Goal: Communication & Community: Answer question/provide support

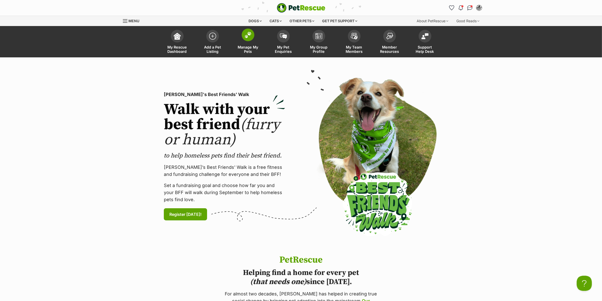
click at [248, 38] on img at bounding box center [247, 35] width 7 height 7
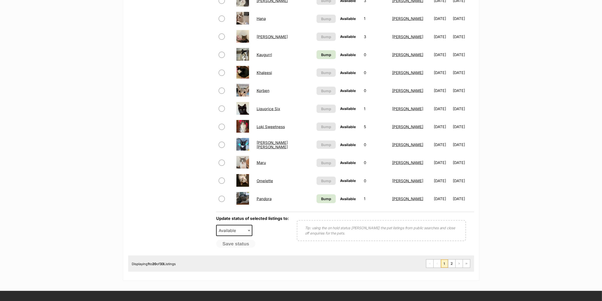
scroll to position [190, 0]
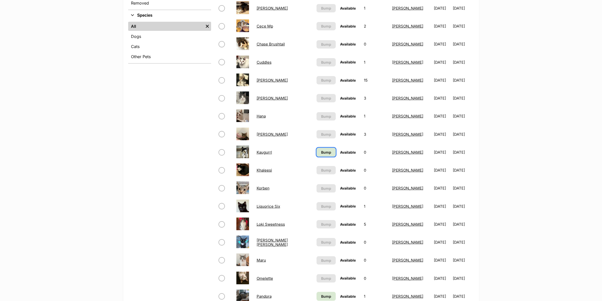
click at [319, 149] on link "Bump" at bounding box center [325, 152] width 19 height 9
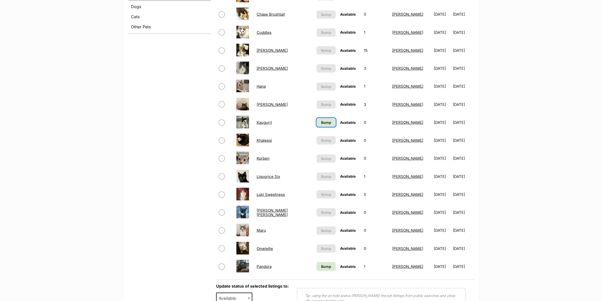
scroll to position [221, 0]
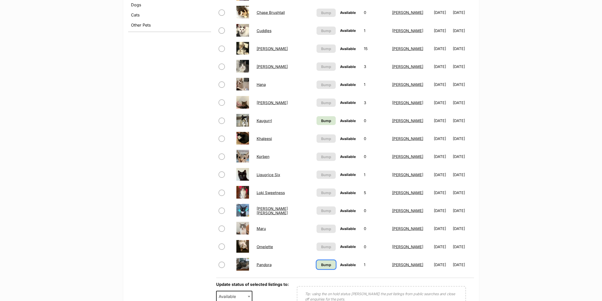
click at [327, 260] on link "Bump" at bounding box center [325, 264] width 19 height 9
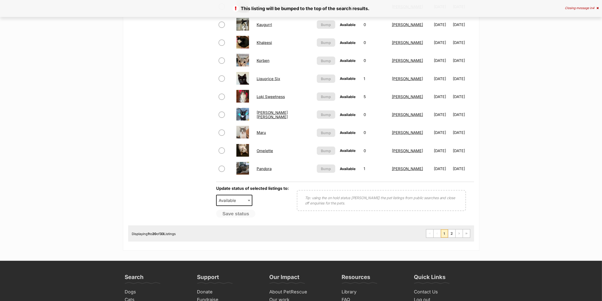
scroll to position [348, 0]
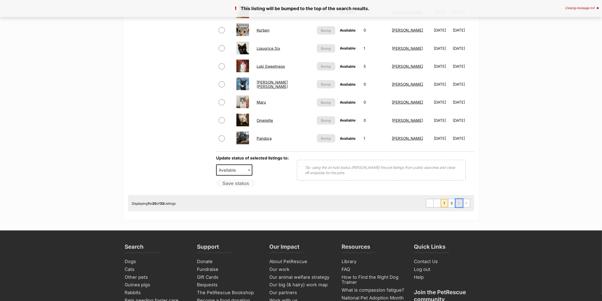
click at [458, 202] on span "Next page" at bounding box center [458, 203] width 3 height 3
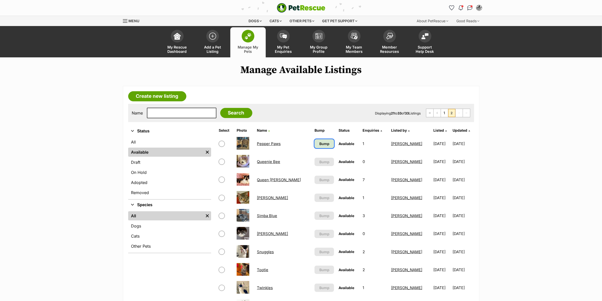
click at [319, 144] on span "Bump" at bounding box center [324, 143] width 10 height 5
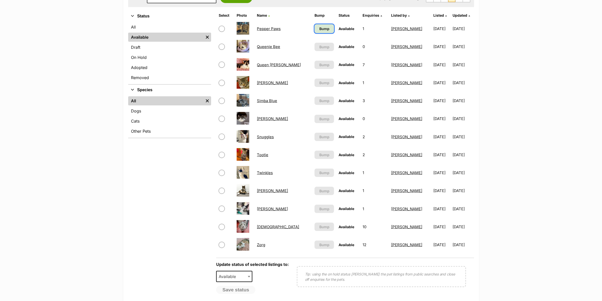
scroll to position [126, 0]
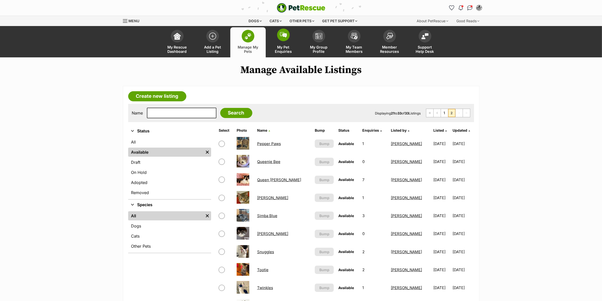
click at [278, 43] on link "My Pet Enquiries" at bounding box center [283, 42] width 35 height 30
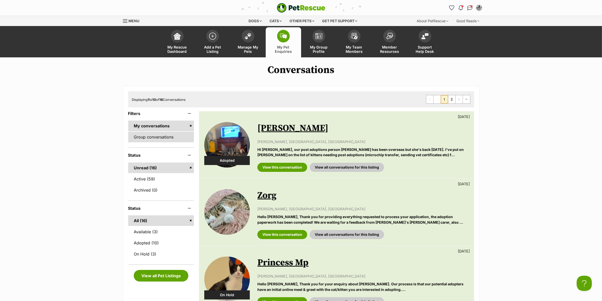
click at [146, 136] on link "Group conversations" at bounding box center [161, 137] width 66 height 11
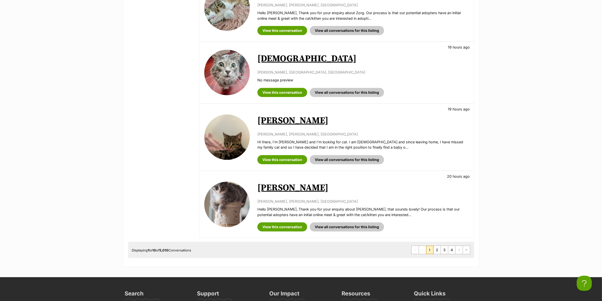
scroll to position [537, 0]
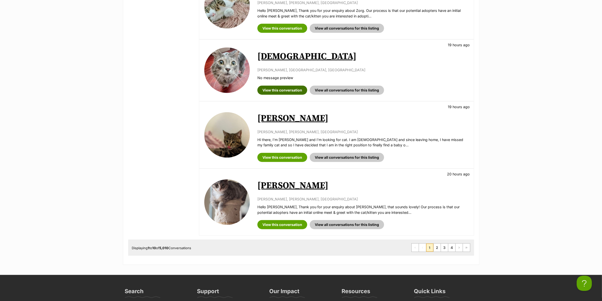
click at [279, 90] on link "View this conversation" at bounding box center [282, 90] width 50 height 9
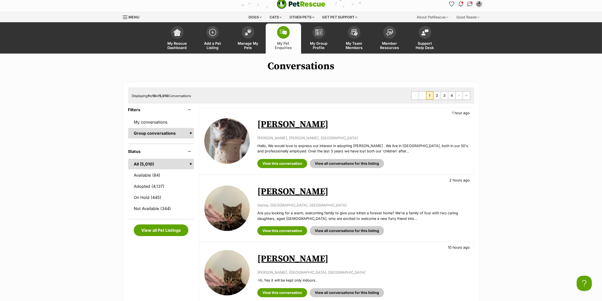
scroll to position [0, 0]
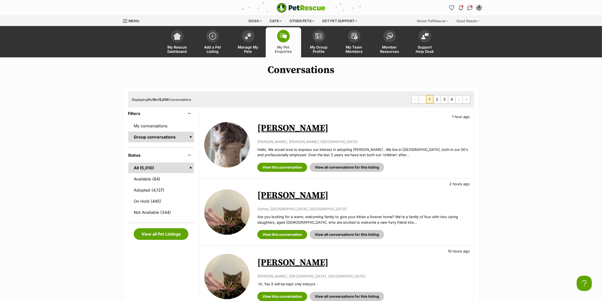
click at [284, 130] on link "Amy Six" at bounding box center [292, 128] width 71 height 11
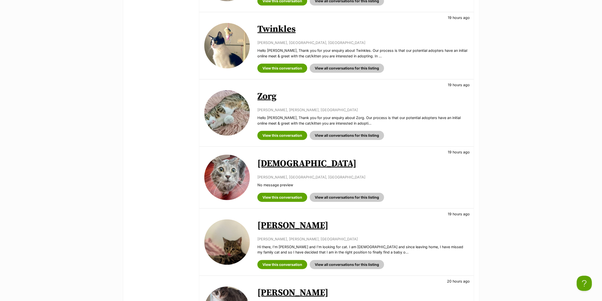
scroll to position [537, 0]
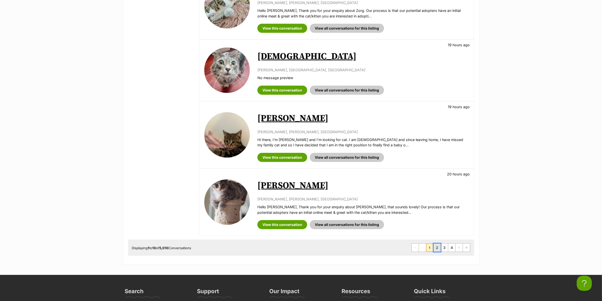
click at [439, 249] on link "2" at bounding box center [436, 248] width 7 height 8
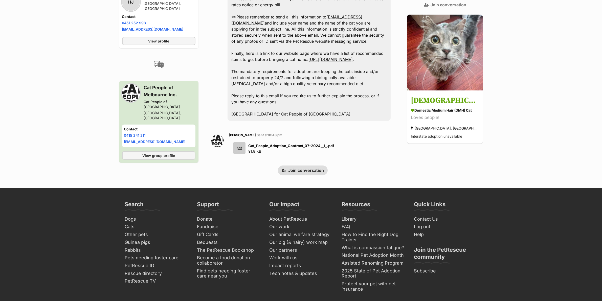
scroll to position [569, 0]
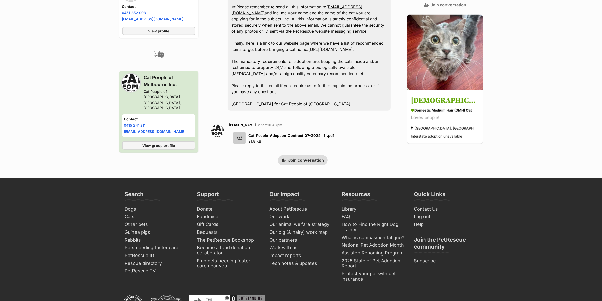
click at [275, 133] on strong "Cat_People_Adoption_Contract_07-2024__1_.pdf" at bounding box center [291, 135] width 86 height 4
click at [241, 132] on div "pdf" at bounding box center [239, 138] width 12 height 12
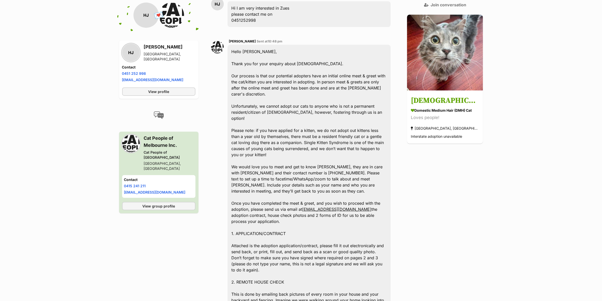
scroll to position [158, 0]
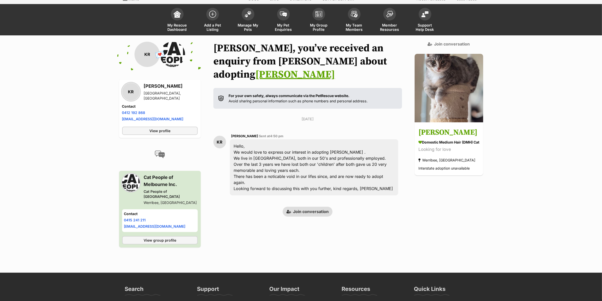
scroll to position [23, 0]
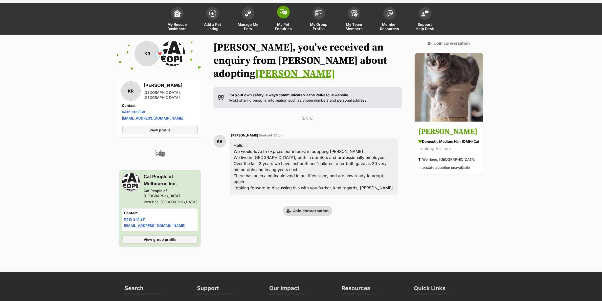
click at [282, 15] on span at bounding box center [283, 12] width 13 height 13
